Goal: Transaction & Acquisition: Subscribe to service/newsletter

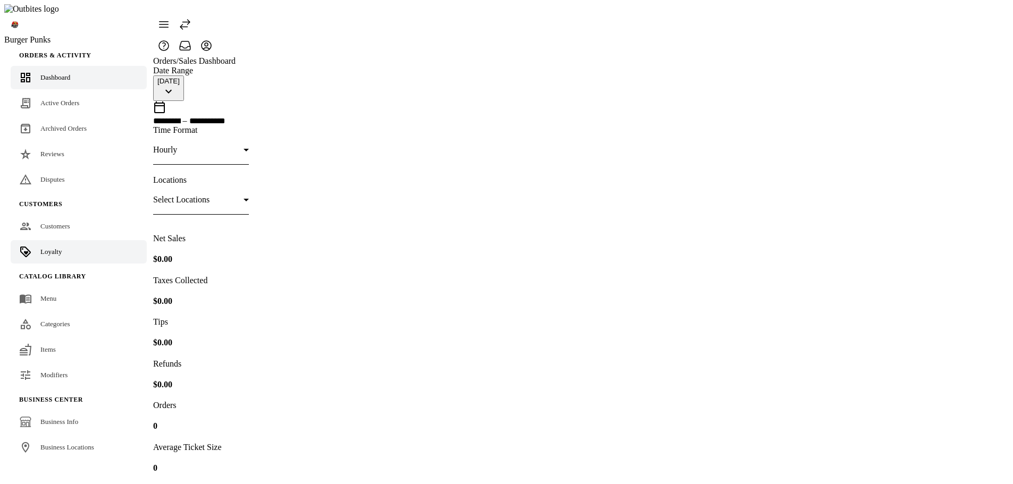
click at [63, 240] on link "Loyalty" at bounding box center [79, 251] width 136 height 23
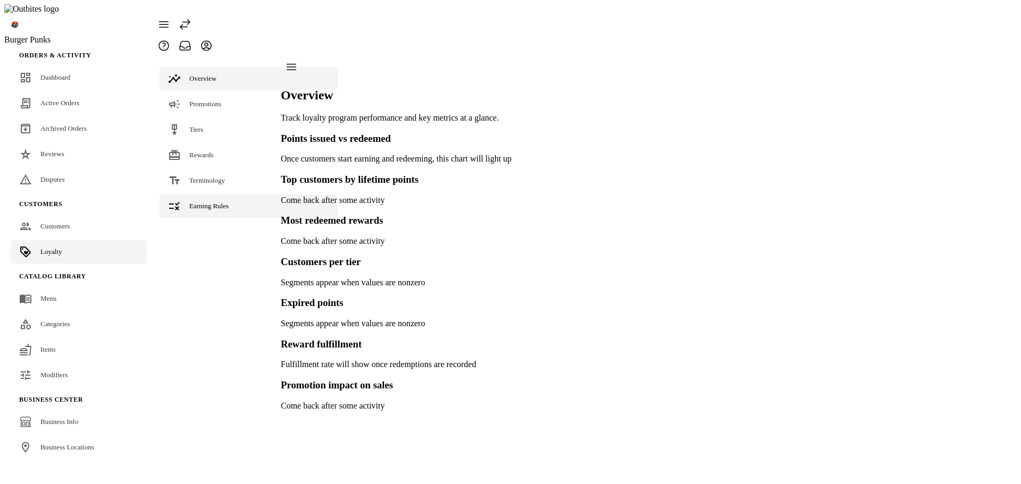
click at [217, 201] on div "Earning Rules" at bounding box center [208, 206] width 39 height 11
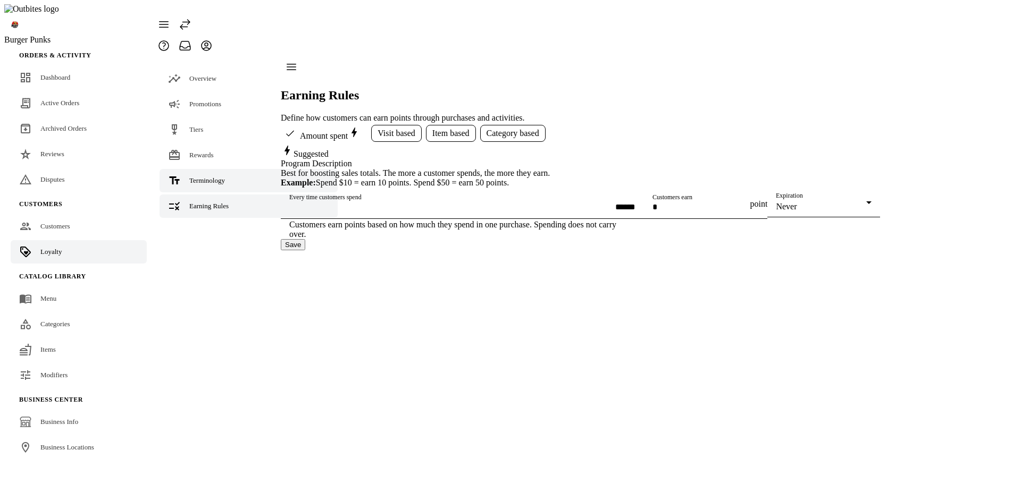
click at [215, 169] on link "Terminology" at bounding box center [248, 180] width 178 height 23
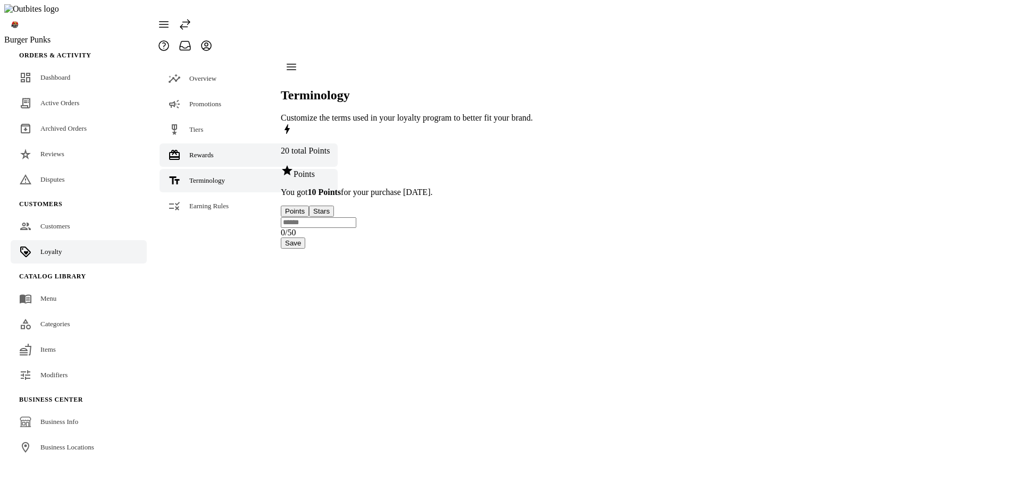
click at [204, 151] on span "Rewards" at bounding box center [201, 155] width 24 height 8
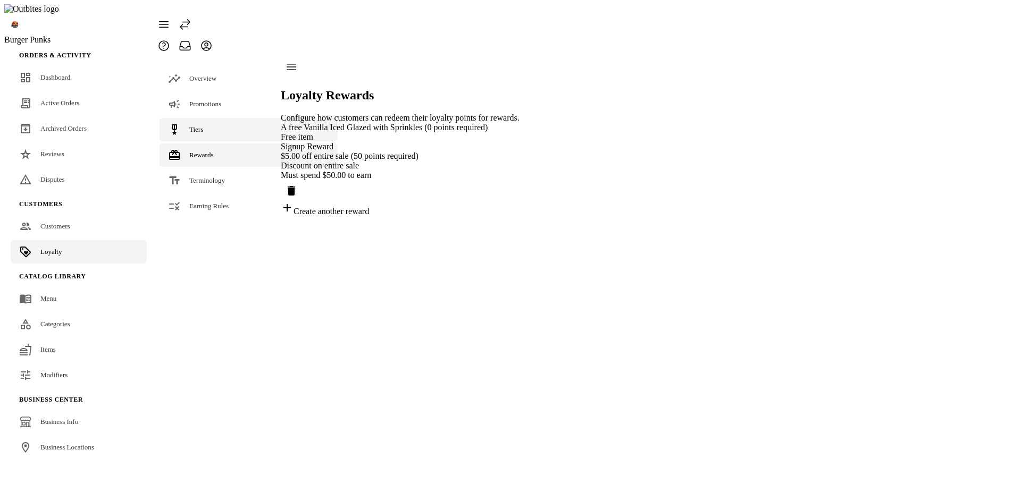
click at [205, 118] on link "Tiers" at bounding box center [248, 129] width 178 height 23
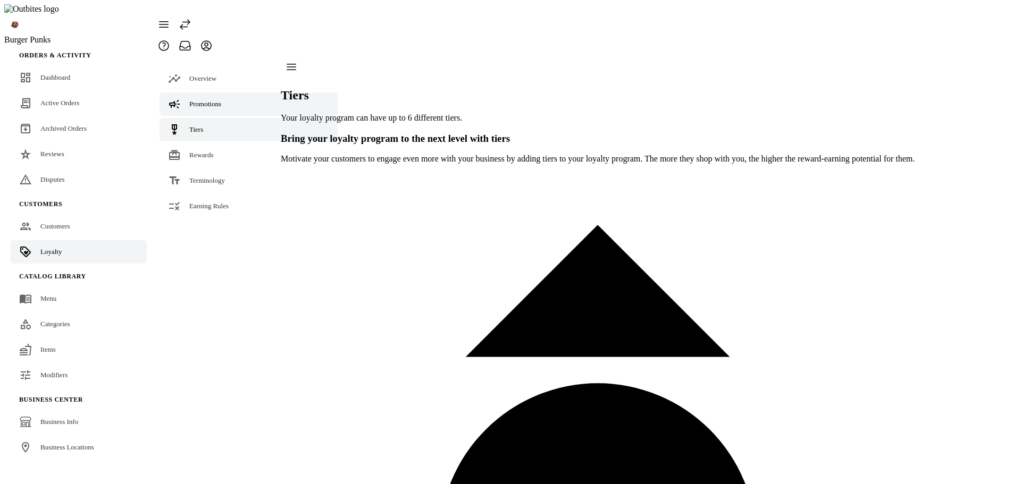
click at [205, 99] on div "Promotions" at bounding box center [205, 104] width 32 height 11
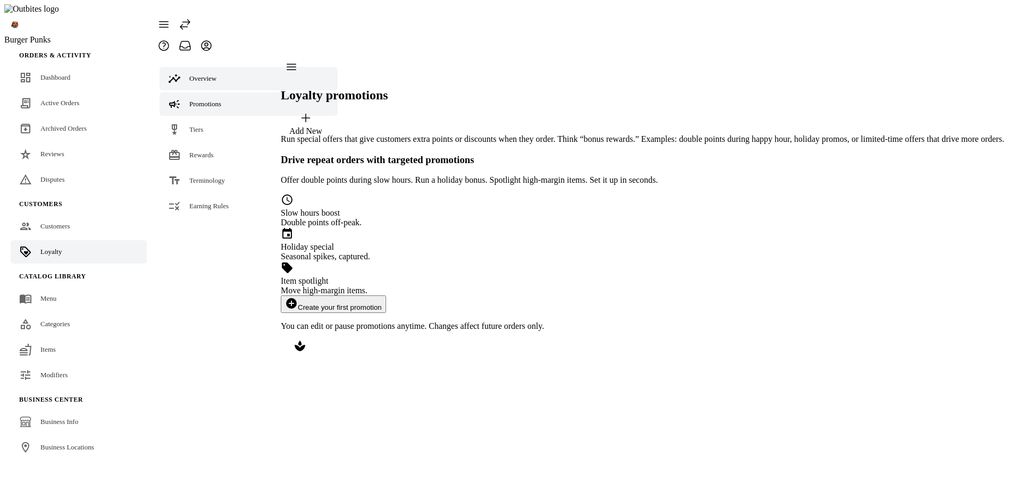
click at [208, 67] on link "Overview" at bounding box center [248, 78] width 178 height 23
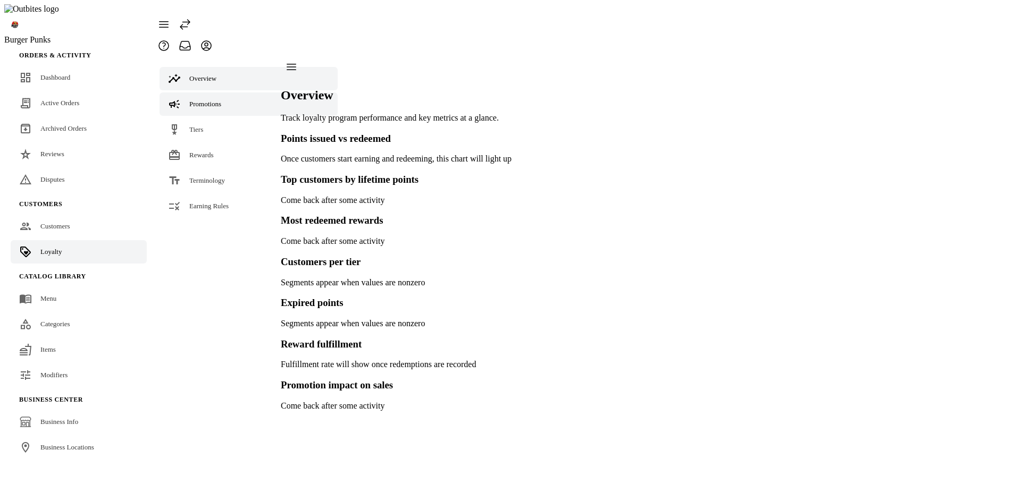
click at [206, 100] on span "Promotions" at bounding box center [205, 104] width 32 height 8
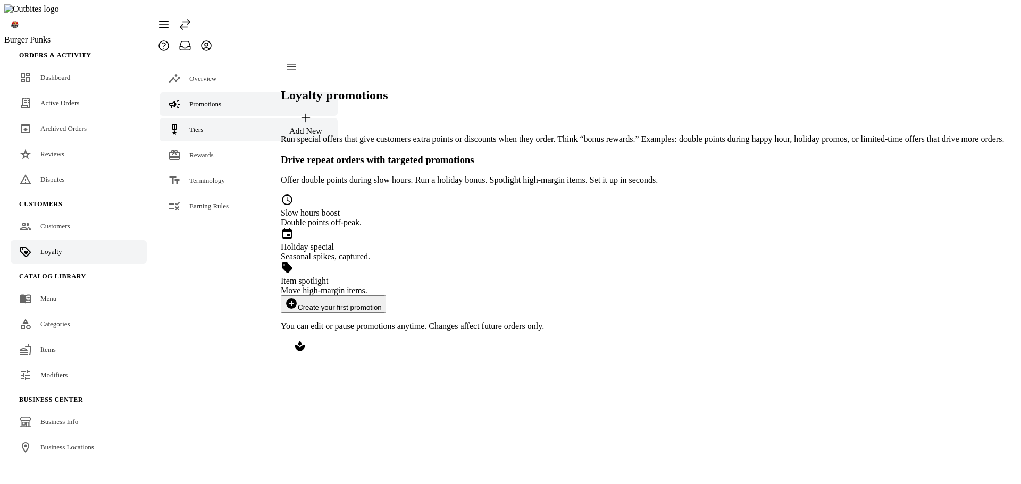
click at [202, 118] on link "Tiers" at bounding box center [248, 129] width 178 height 23
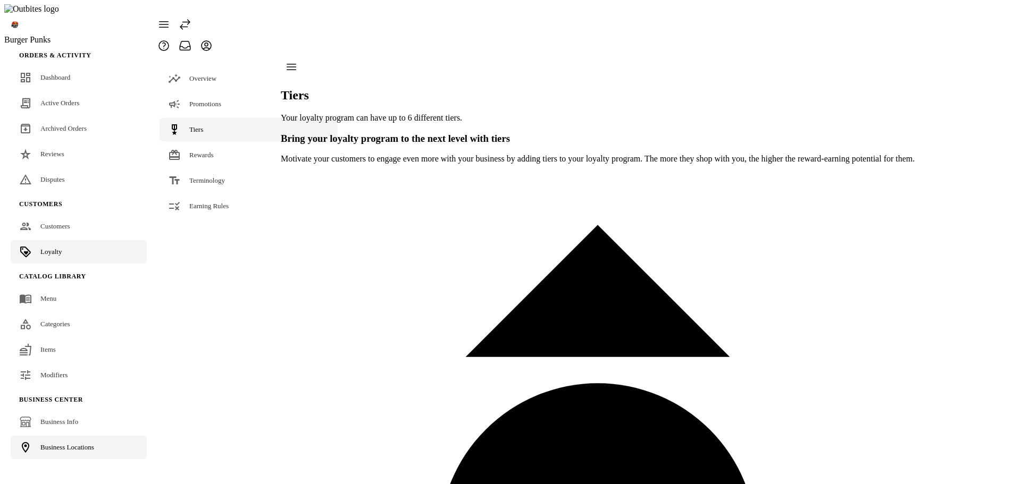
click at [72, 443] on span "Business Locations" at bounding box center [67, 447] width 54 height 8
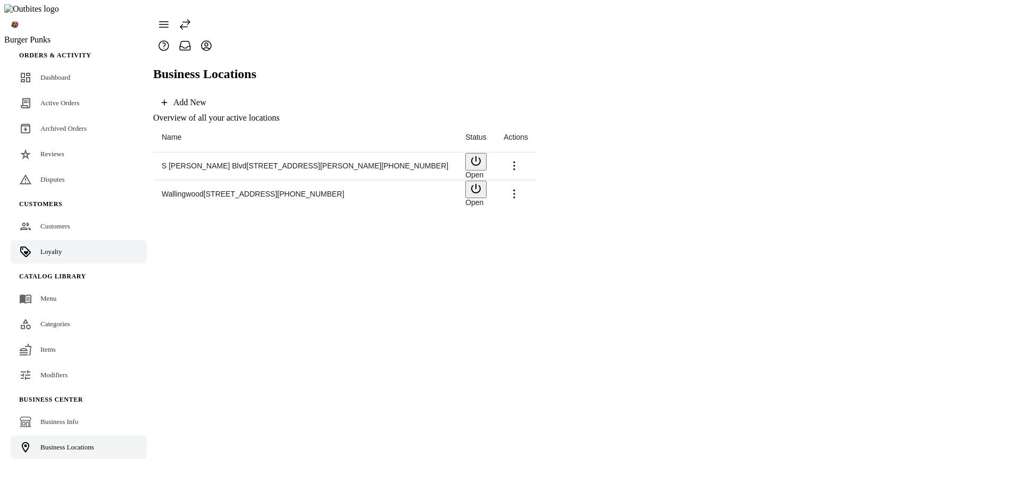
click at [70, 240] on link "Loyalty" at bounding box center [79, 251] width 136 height 23
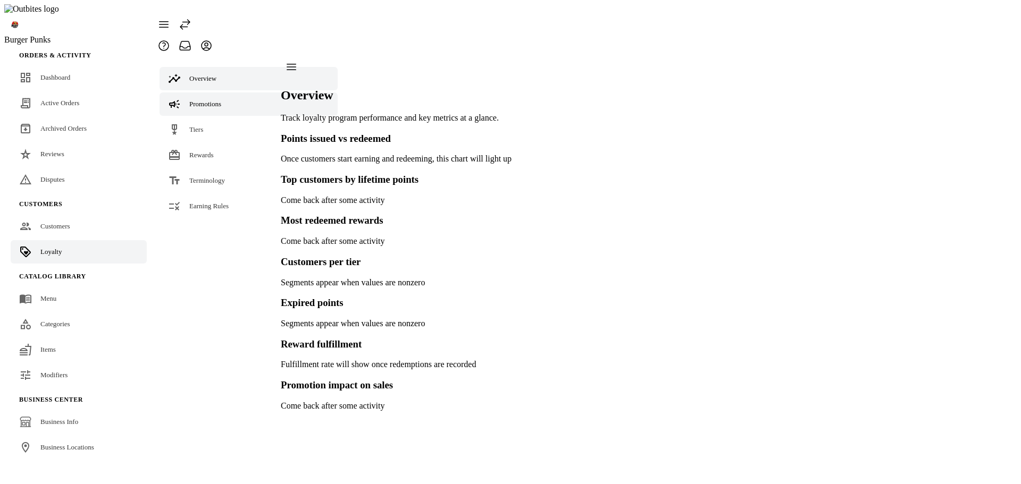
click at [203, 100] on span "Promotions" at bounding box center [205, 104] width 32 height 8
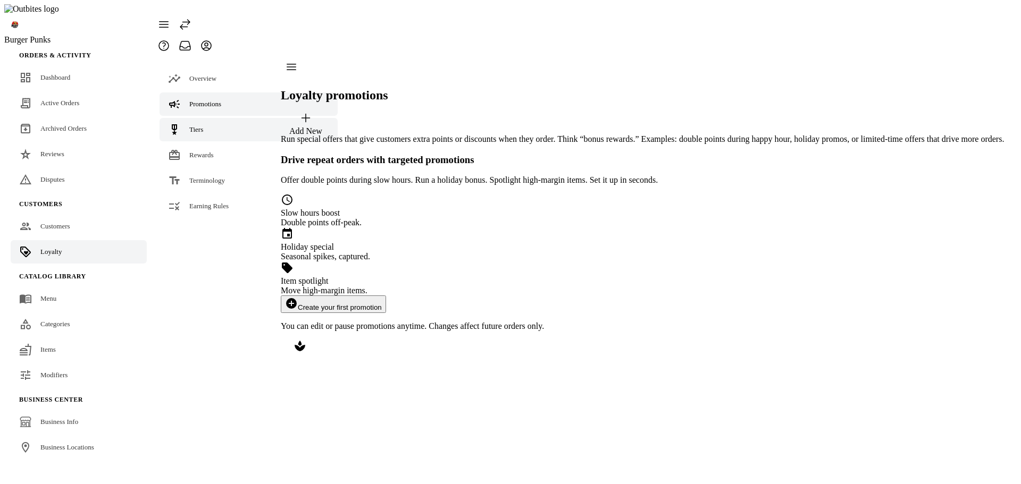
click at [205, 118] on link "Tiers" at bounding box center [248, 129] width 178 height 23
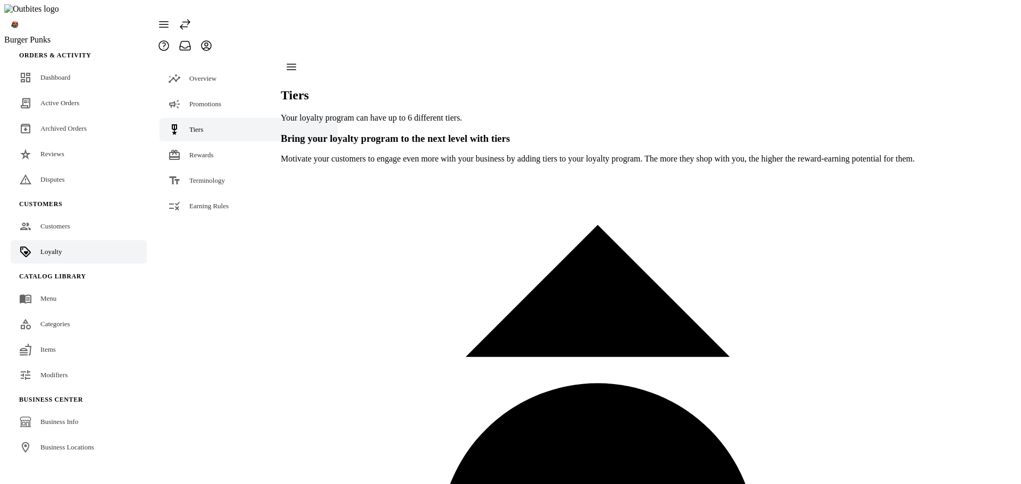
click at [204, 118] on link "Tiers" at bounding box center [248, 129] width 178 height 23
click at [203, 144] on link "Rewards" at bounding box center [248, 155] width 178 height 23
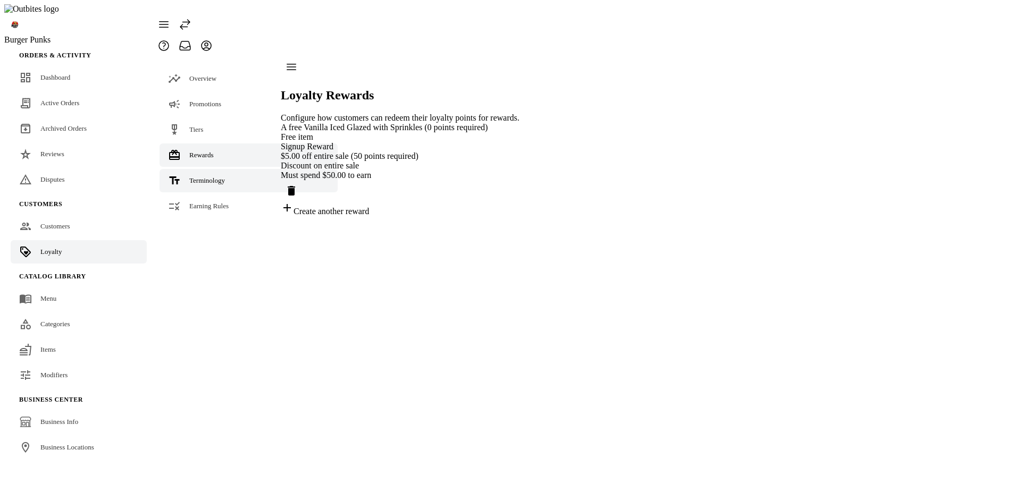
click at [203, 169] on link "Terminology" at bounding box center [248, 180] width 178 height 23
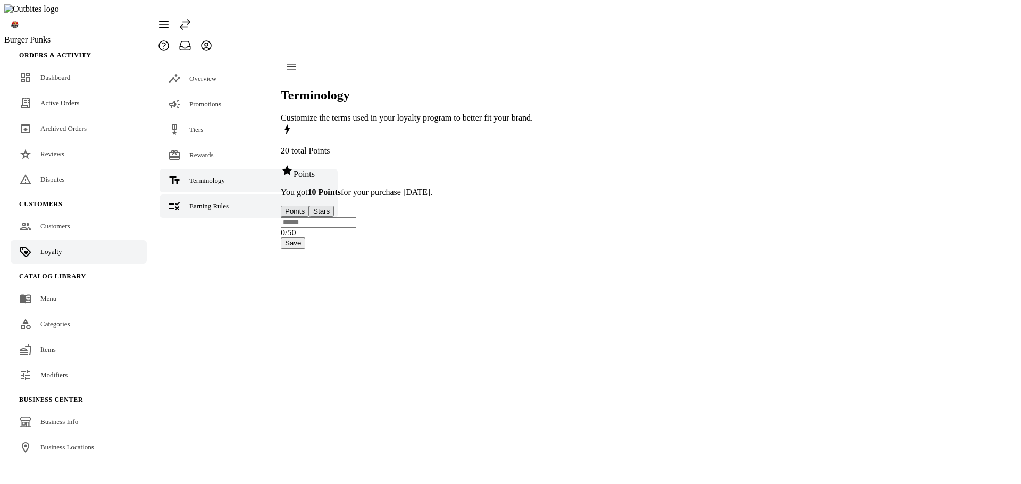
click at [206, 195] on link "Earning Rules" at bounding box center [248, 206] width 178 height 23
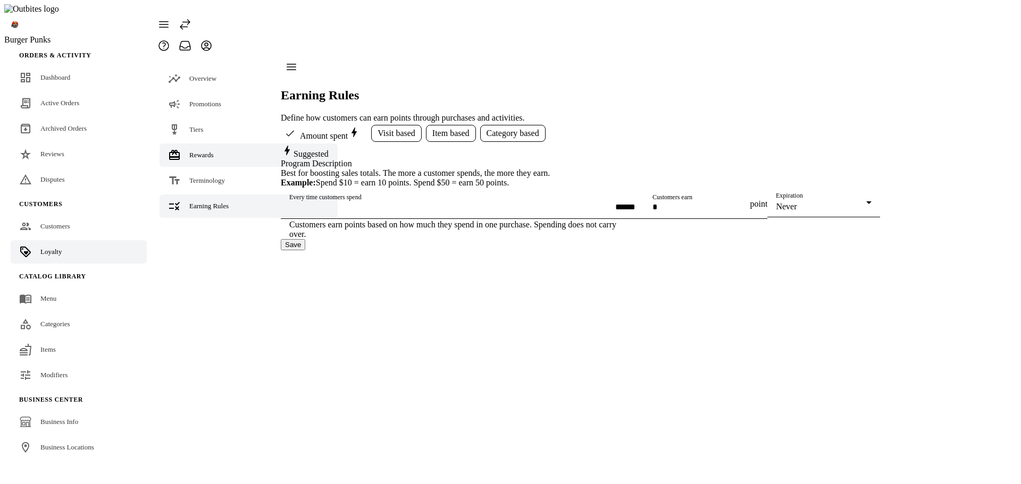
click at [200, 144] on link "Rewards" at bounding box center [248, 155] width 178 height 23
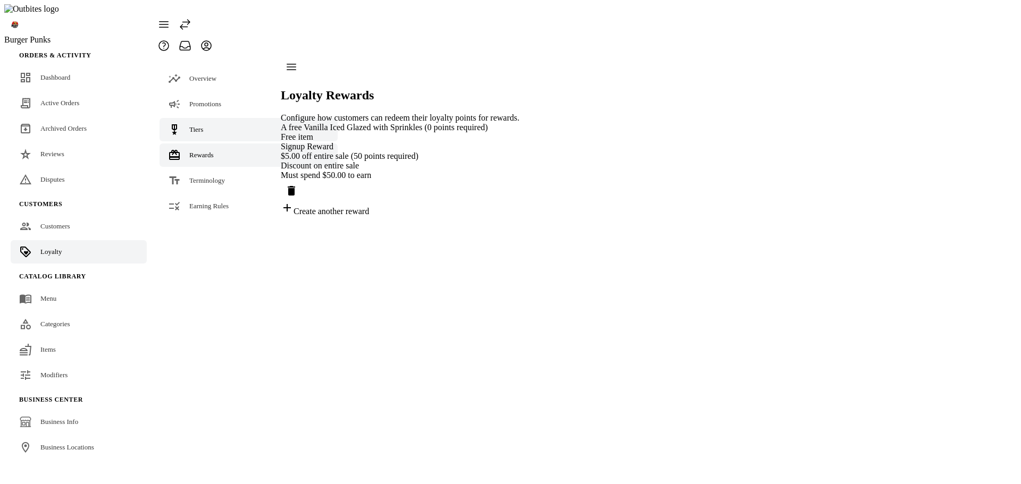
click at [213, 118] on link "Tiers" at bounding box center [248, 129] width 178 height 23
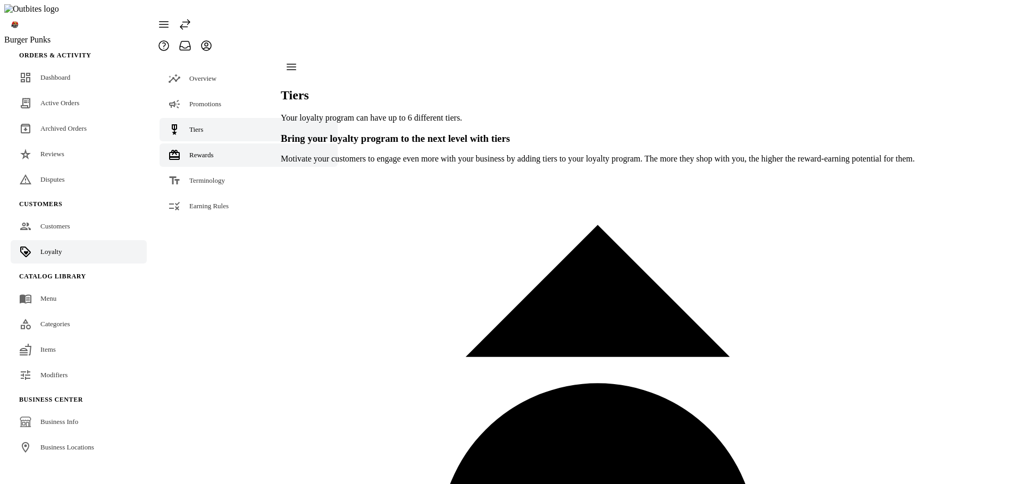
click at [221, 144] on link "Rewards" at bounding box center [248, 155] width 178 height 23
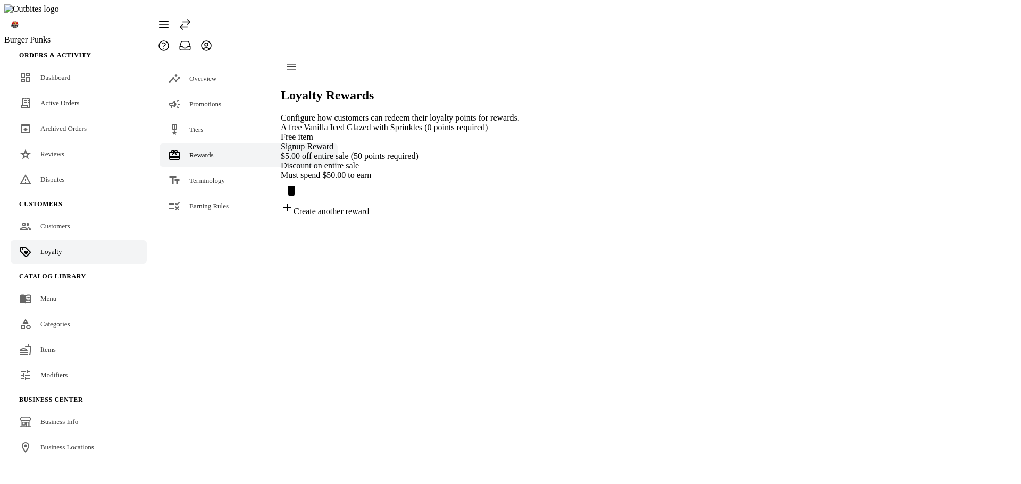
drag, startPoint x: 569, startPoint y: 168, endPoint x: 618, endPoint y: 180, distance: 50.3
click at [295, 186] on icon "Delete reward" at bounding box center [291, 191] width 7 height 10
drag, startPoint x: 69, startPoint y: 210, endPoint x: 67, endPoint y: 216, distance: 5.5
click at [69, 222] on span "Customers" at bounding box center [55, 226] width 30 height 8
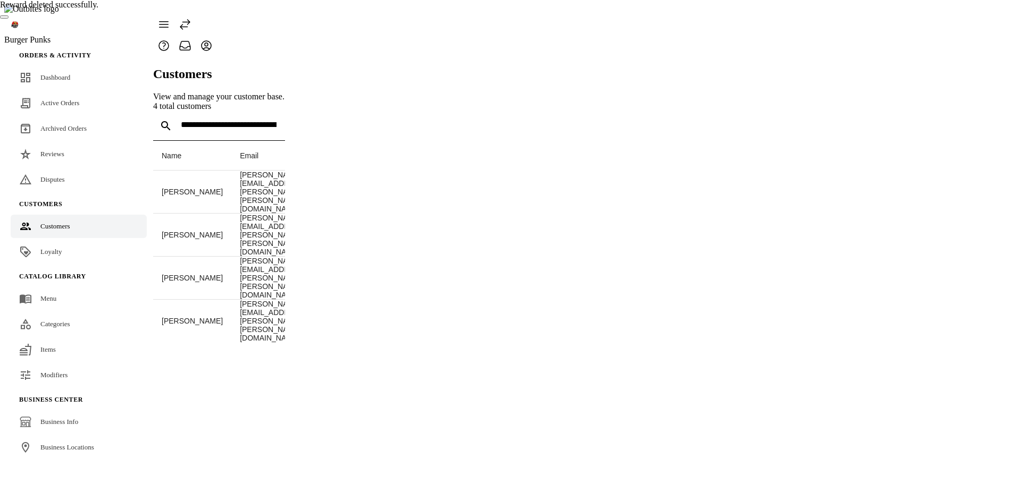
click at [60, 247] on div "Loyalty" at bounding box center [50, 252] width 21 height 11
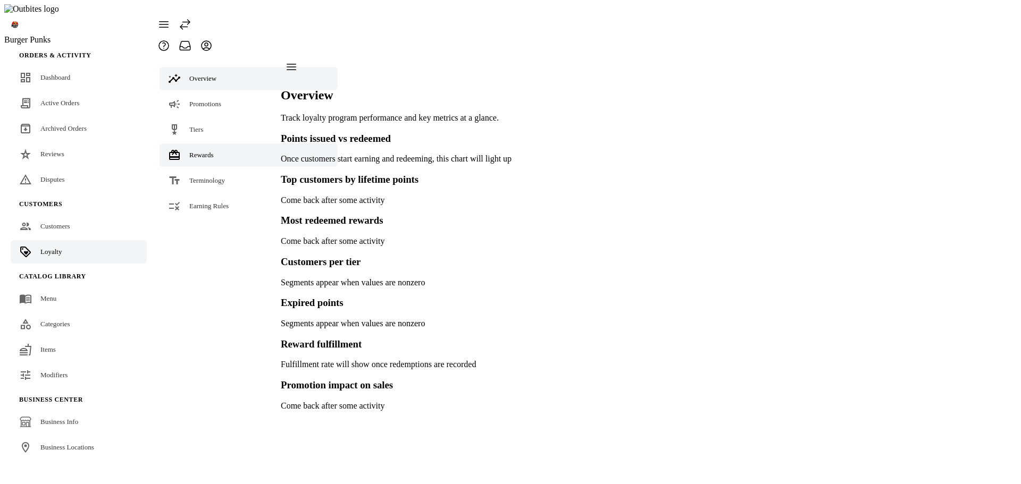
click at [212, 150] on div "Rewards" at bounding box center [201, 155] width 24 height 11
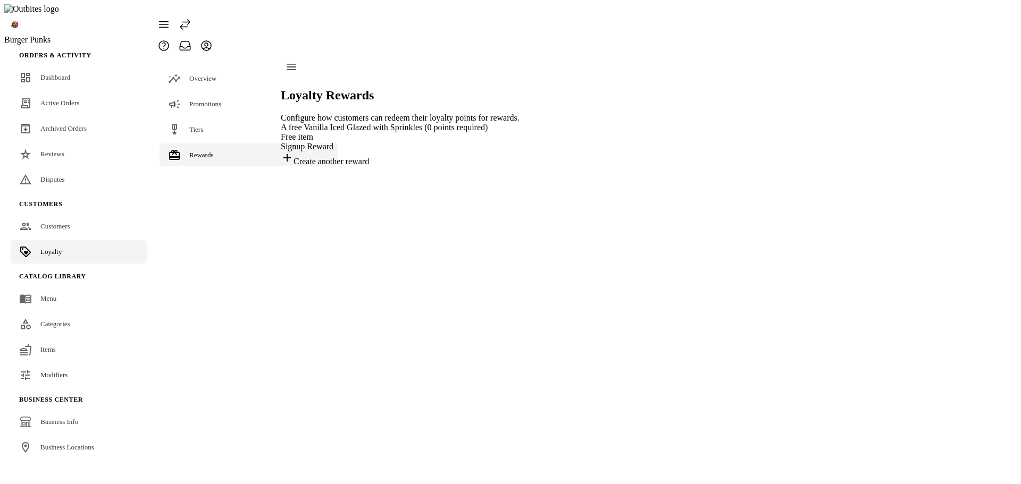
click at [327, 155] on div "Create another reward" at bounding box center [400, 158] width 239 height 15
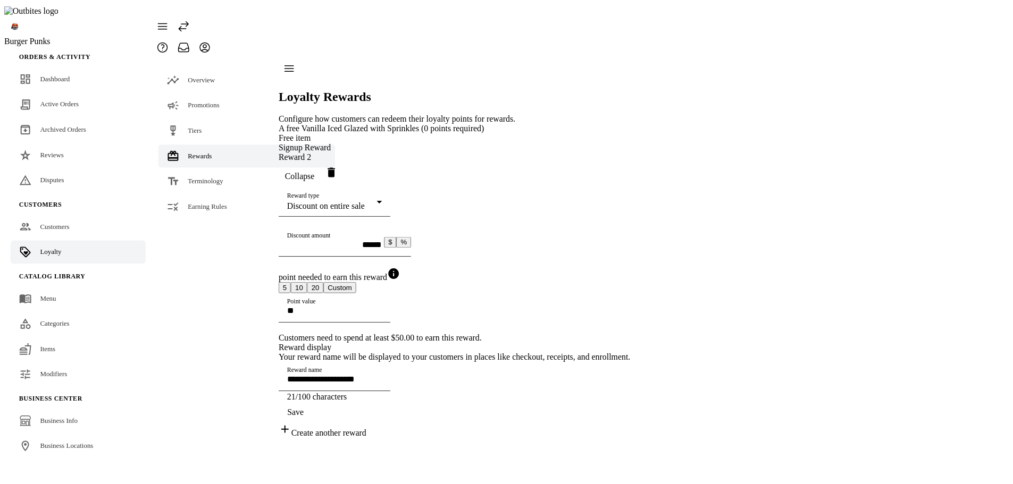
scroll to position [75, 0]
click at [306, 418] on span "Save" at bounding box center [297, 414] width 16 height 10
click at [40, 222] on span "Customers" at bounding box center [55, 226] width 30 height 8
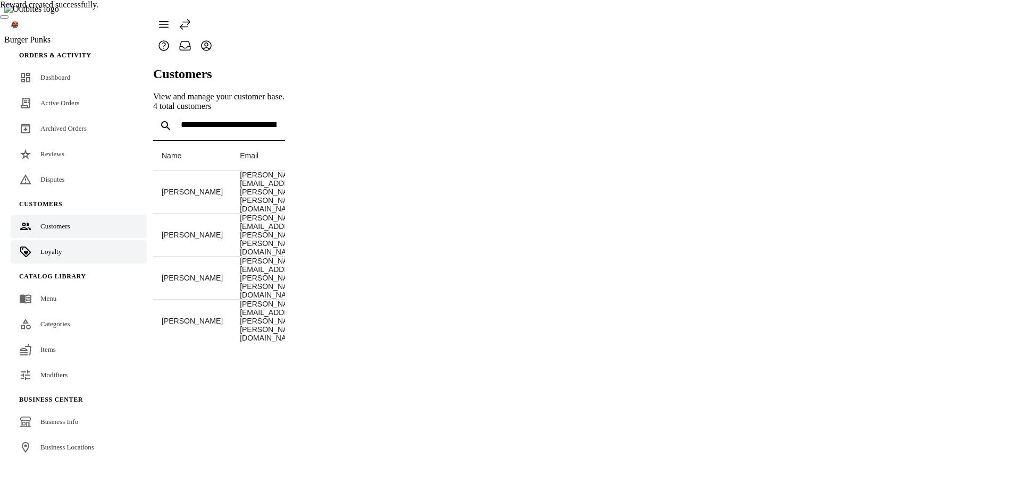
click at [47, 248] on span "Loyalty" at bounding box center [50, 252] width 21 height 8
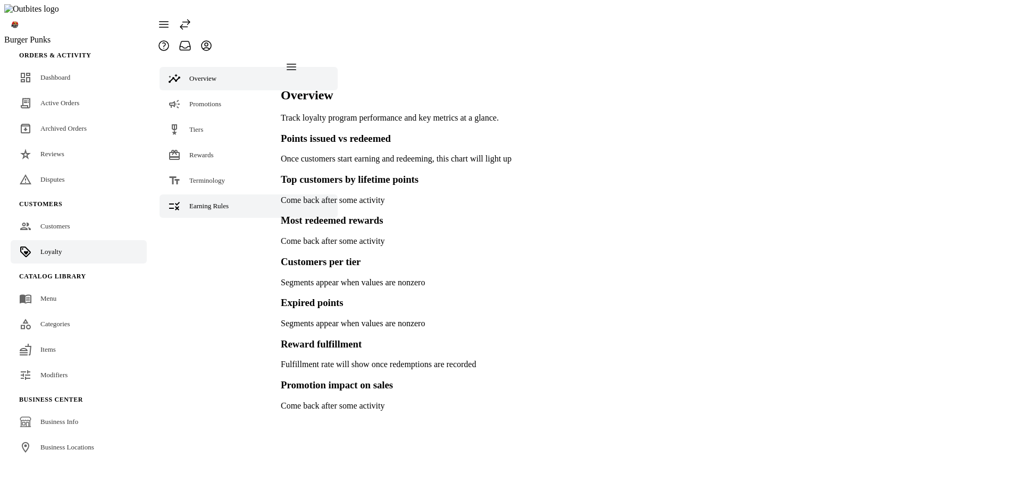
click at [209, 195] on link "Earning Rules" at bounding box center [248, 206] width 178 height 23
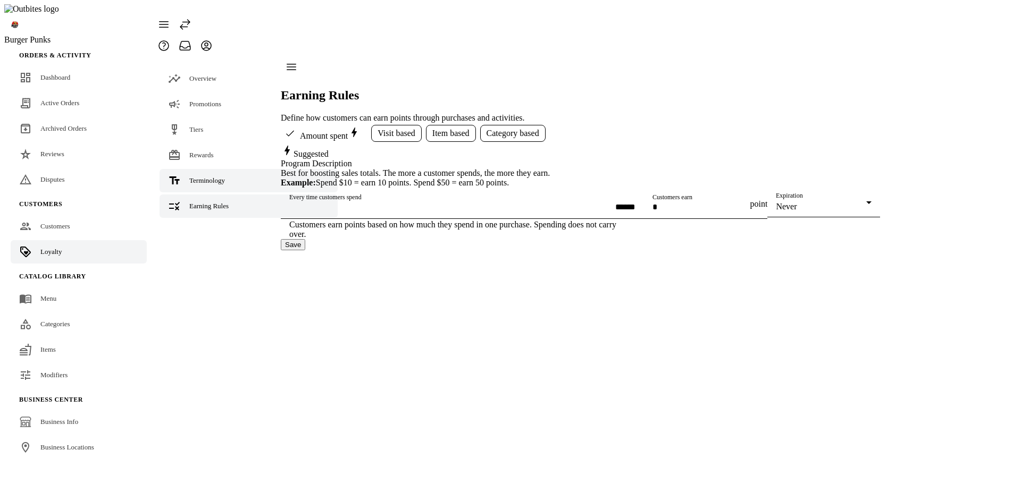
click at [200, 169] on link "Terminology" at bounding box center [248, 180] width 178 height 23
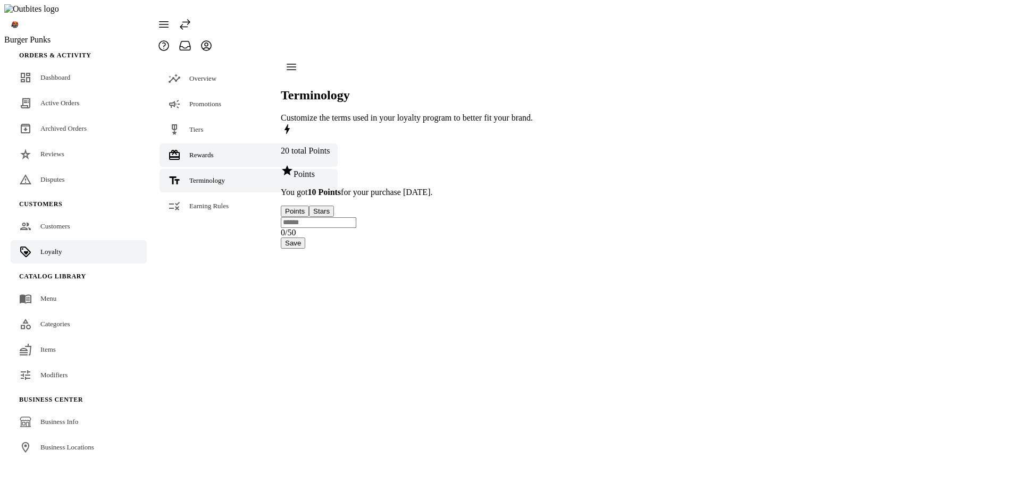
click at [199, 151] on span "Rewards" at bounding box center [201, 155] width 24 height 8
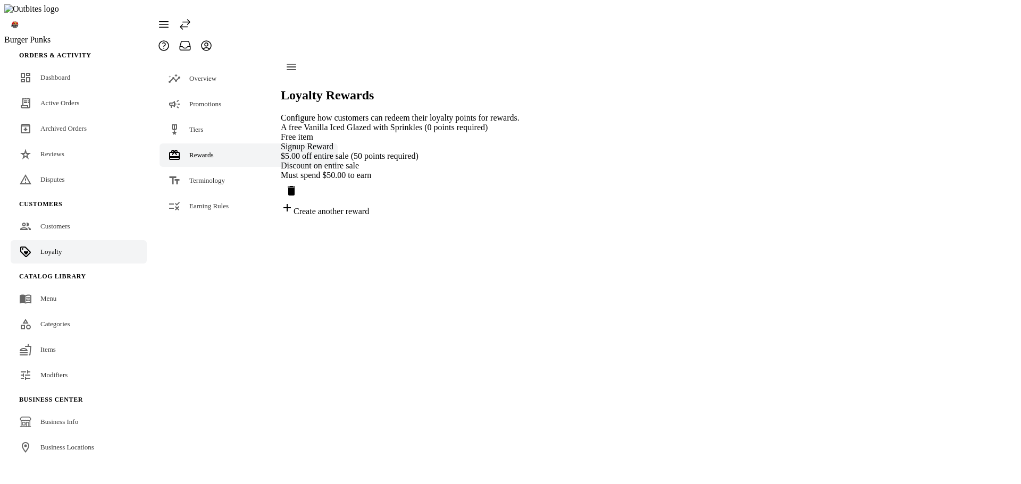
drag, startPoint x: 570, startPoint y: 163, endPoint x: 693, endPoint y: 157, distance: 122.9
click at [295, 186] on icon "Delete reward" at bounding box center [291, 191] width 7 height 10
drag, startPoint x: 573, startPoint y: 165, endPoint x: 969, endPoint y: 155, distance: 396.6
click at [295, 186] on icon "Delete reward" at bounding box center [291, 191] width 7 height 10
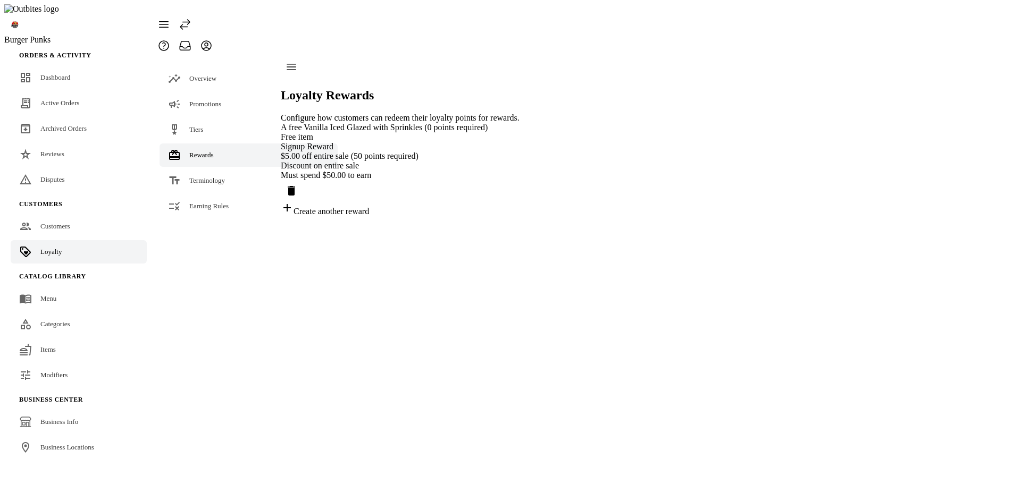
click at [519, 216] on div "Loyalty Rewards Configure how customers can redeem their loyalty points for rew…" at bounding box center [400, 136] width 239 height 160
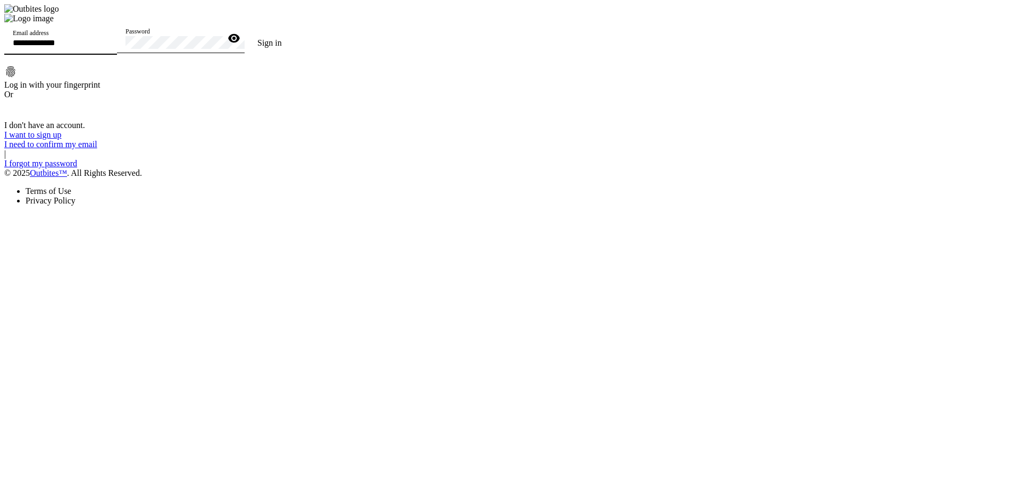
click at [108, 47] on input "Email address" at bounding box center [61, 42] width 96 height 9
type input "**********"
click at [244, 32] on button "Sign in" at bounding box center [269, 42] width 50 height 21
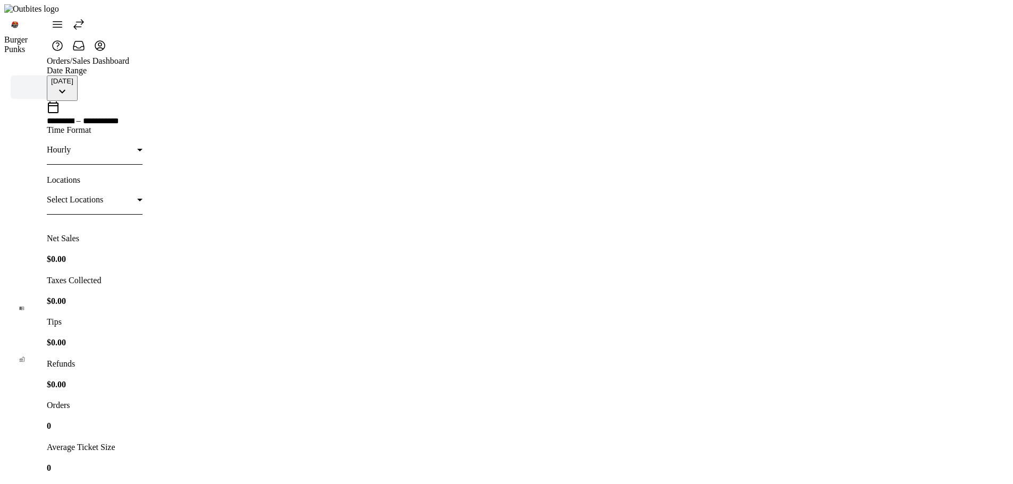
click at [504, 56] on div "Orders / Sales Dashboard" at bounding box center [523, 61] width 953 height 10
click at [85, 21] on icon at bounding box center [78, 24] width 13 height 13
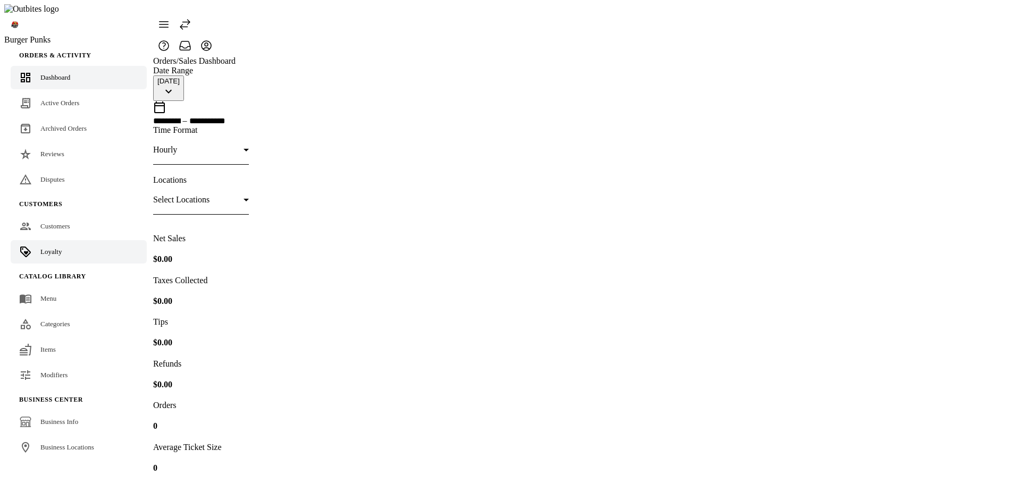
click at [27, 246] on icon at bounding box center [25, 252] width 13 height 13
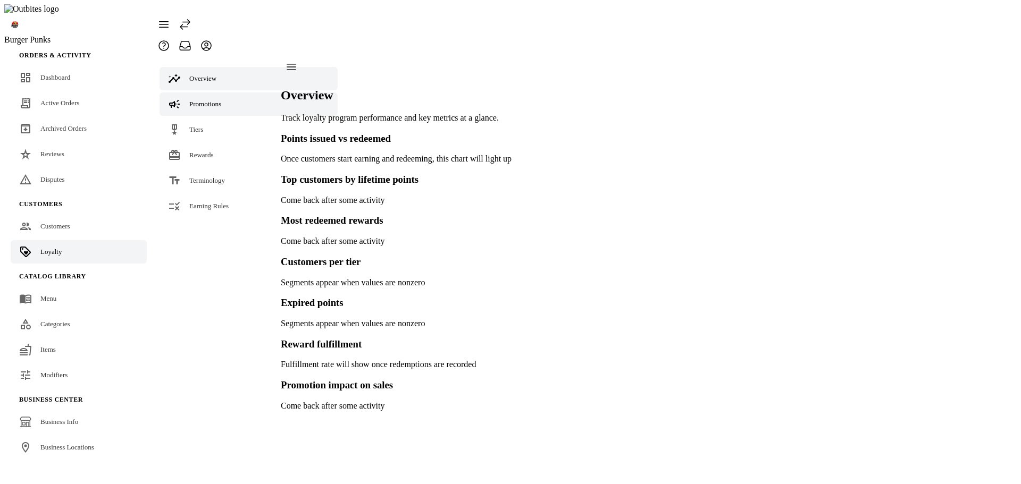
click at [210, 92] on link "Promotions" at bounding box center [248, 103] width 178 height 23
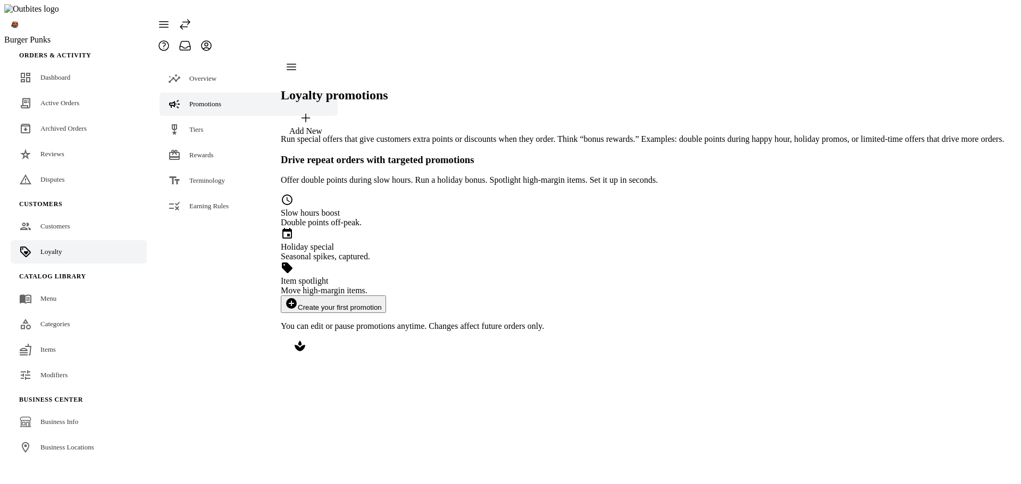
click at [386, 296] on button "add_circle Create your first promotion" at bounding box center [333, 305] width 105 height 18
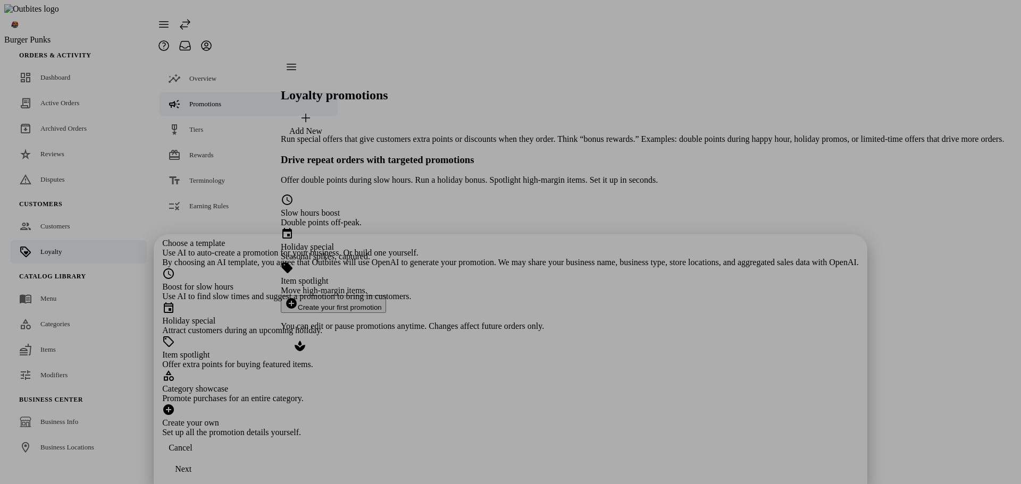
click at [485, 326] on div "Attract customers during an upcoming holiday." at bounding box center [510, 331] width 696 height 10
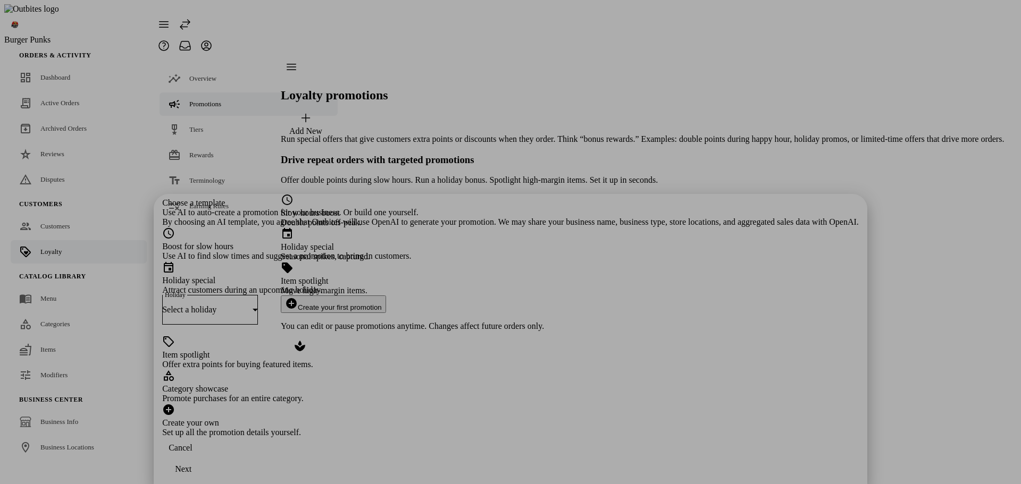
click at [252, 305] on div "Select a holiday" at bounding box center [207, 310] width 90 height 10
click at [463, 208] on mat-option "Halloween (Oct 31, 2025)" at bounding box center [510, 202] width 322 height 26
click at [191, 469] on div "Next" at bounding box center [183, 470] width 16 height 10
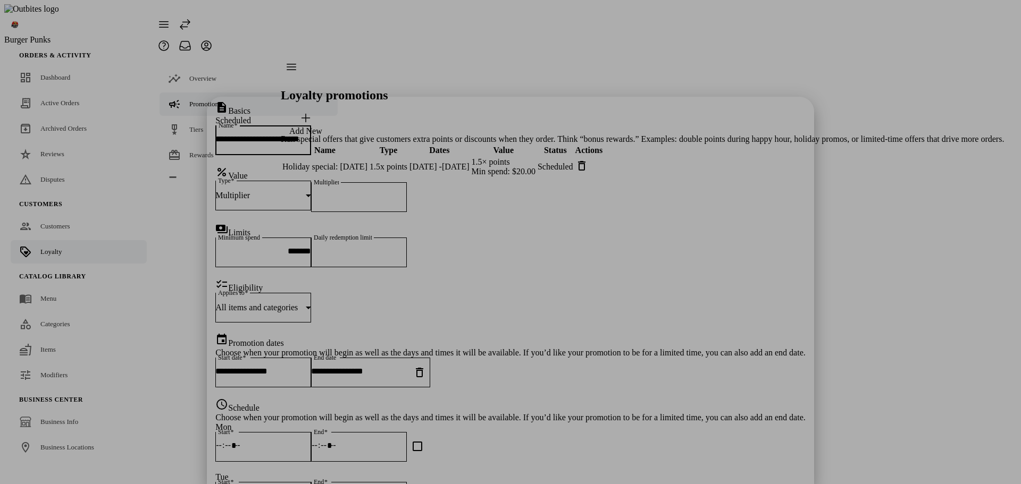
scroll to position [88, 0]
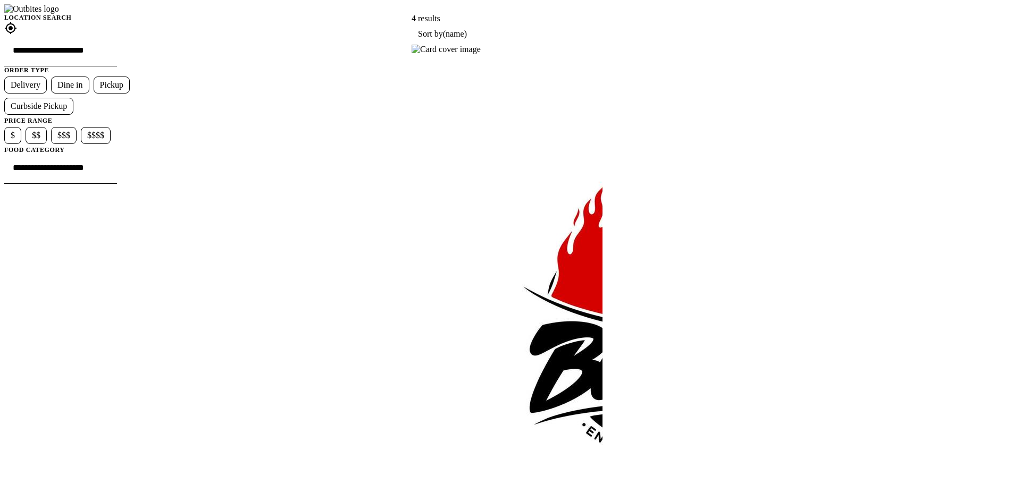
click at [480, 54] on img at bounding box center [445, 50] width 69 height 10
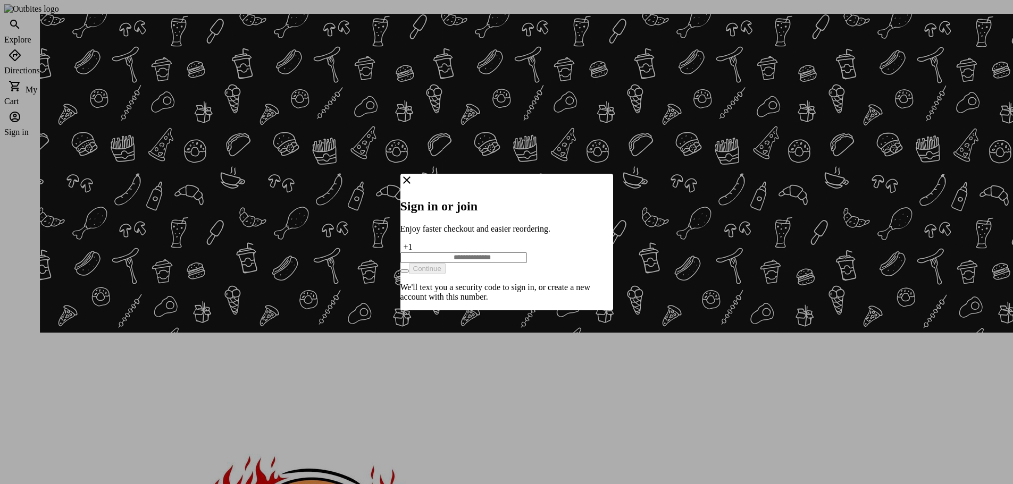
click at [413, 182] on icon "Close" at bounding box center [406, 180] width 13 height 13
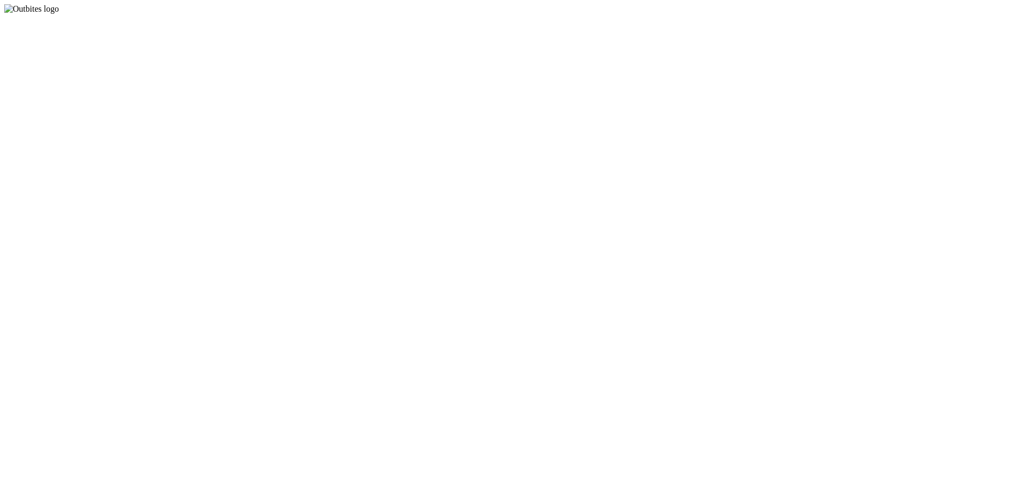
click at [729, 14] on app-root at bounding box center [510, 14] width 1012 height 0
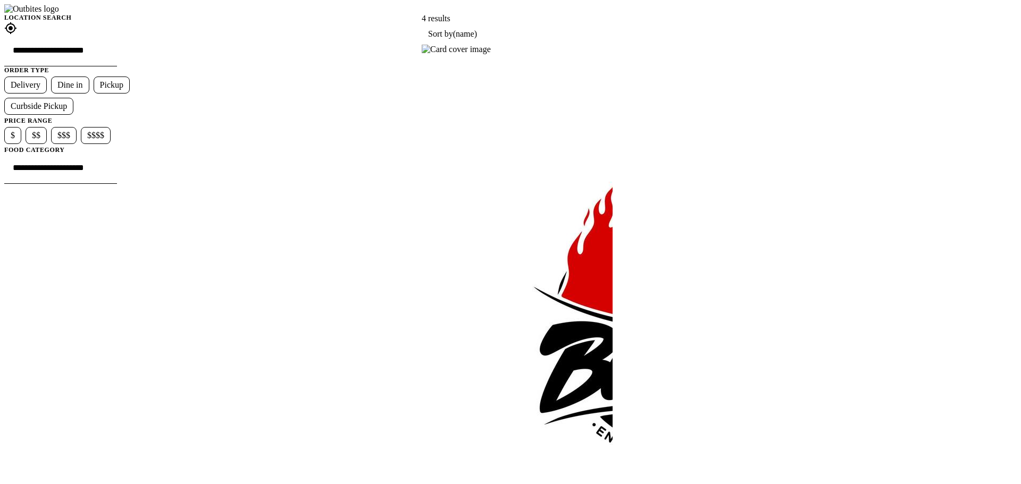
click at [491, 54] on img at bounding box center [455, 50] width 69 height 10
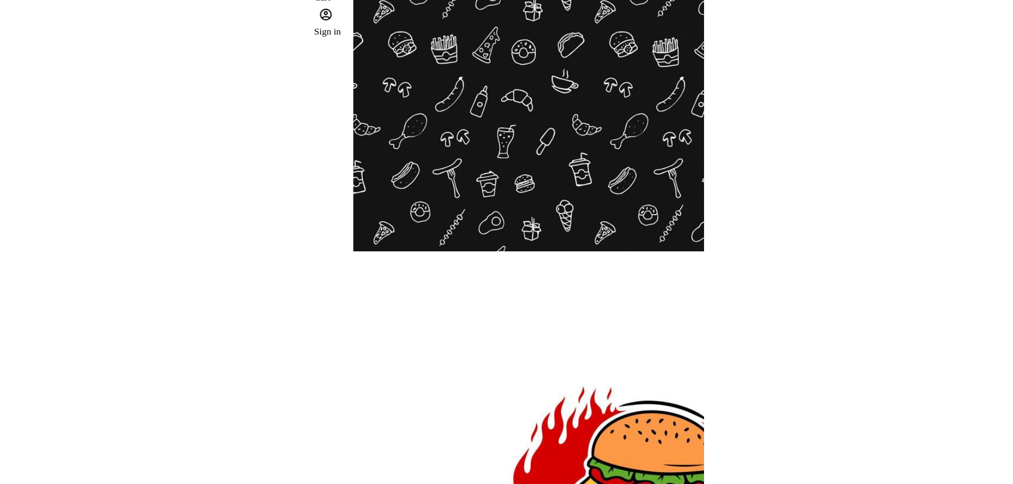
scroll to position [106, 0]
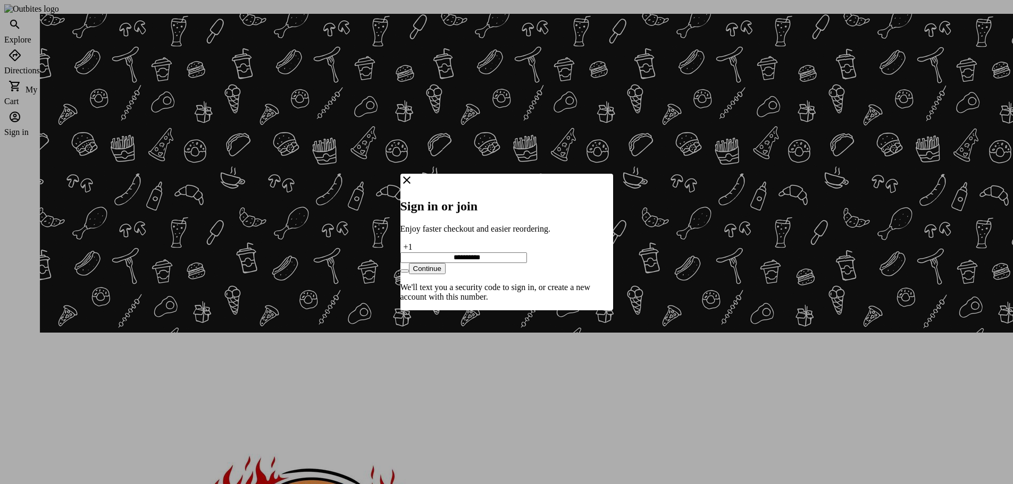
type input "**********"
click at [445, 263] on button "Continue" at bounding box center [427, 268] width 37 height 11
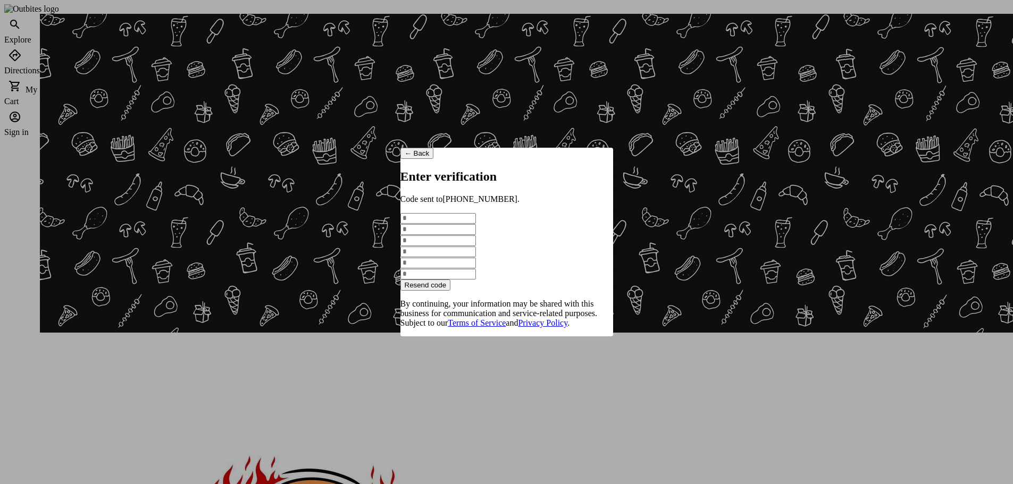
type input "*"
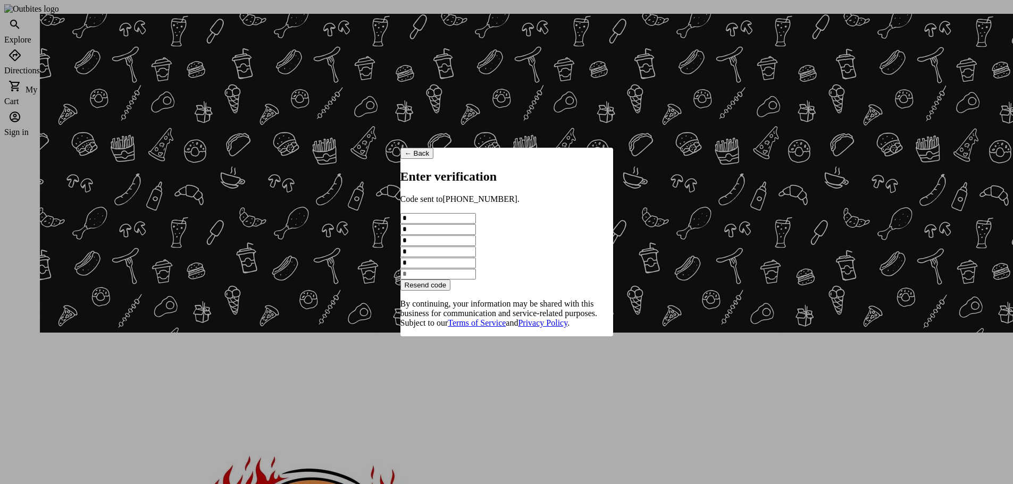
type input "*"
